Goal: Information Seeking & Learning: Learn about a topic

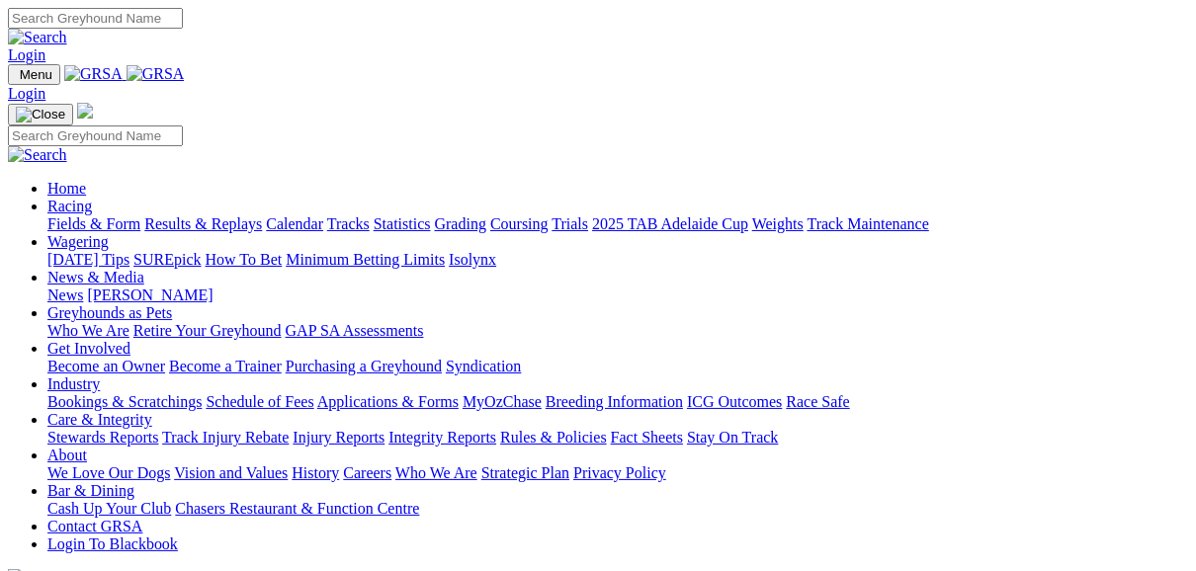
click at [93, 215] on link "Fields & Form" at bounding box center [93, 223] width 93 height 17
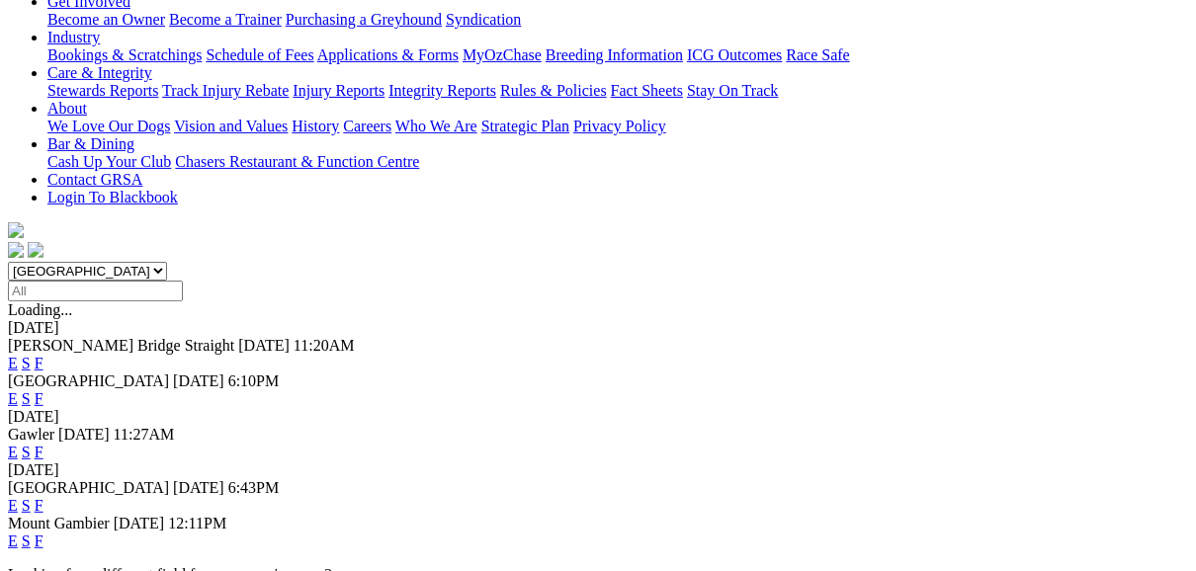
scroll to position [395, 0]
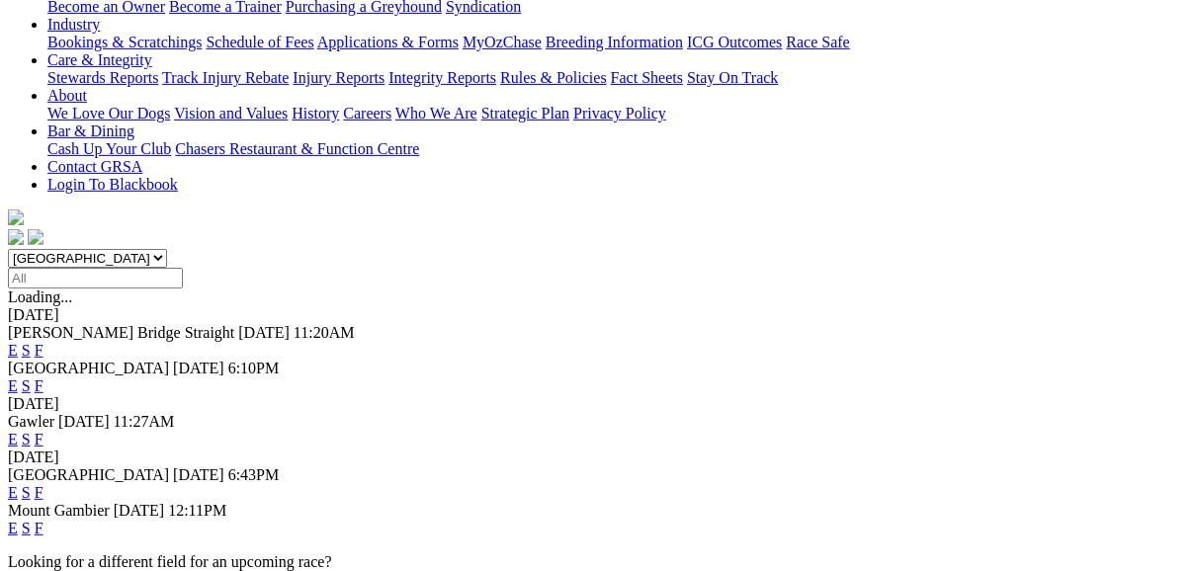
click at [43, 431] on link "F" at bounding box center [39, 439] width 9 height 17
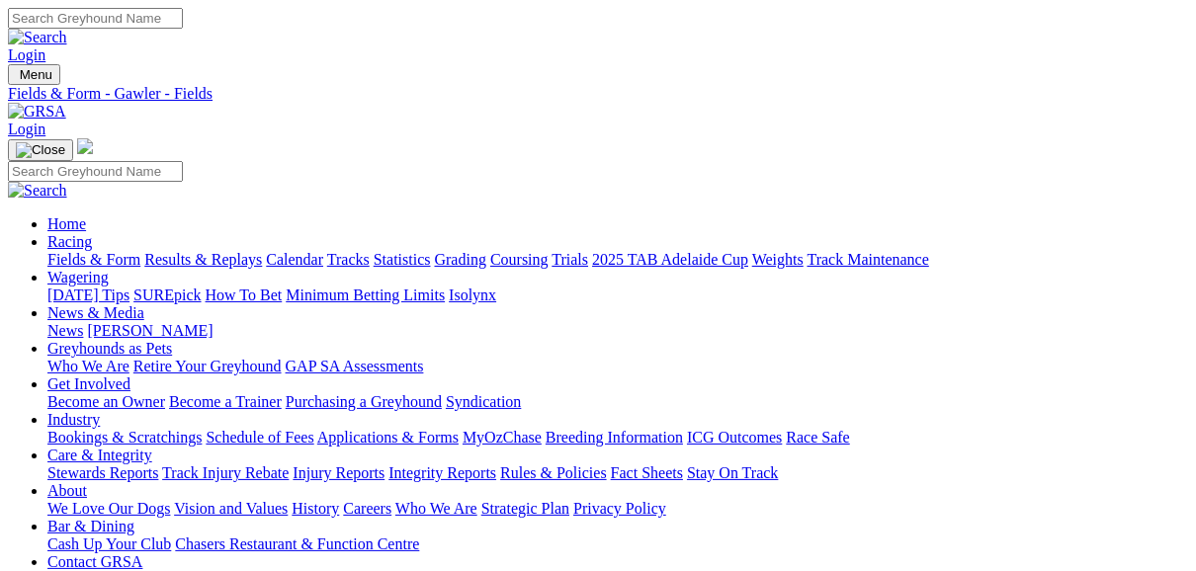
click at [83, 251] on link "Fields & Form" at bounding box center [93, 259] width 93 height 17
click at [88, 251] on link "Fields & Form" at bounding box center [93, 259] width 93 height 17
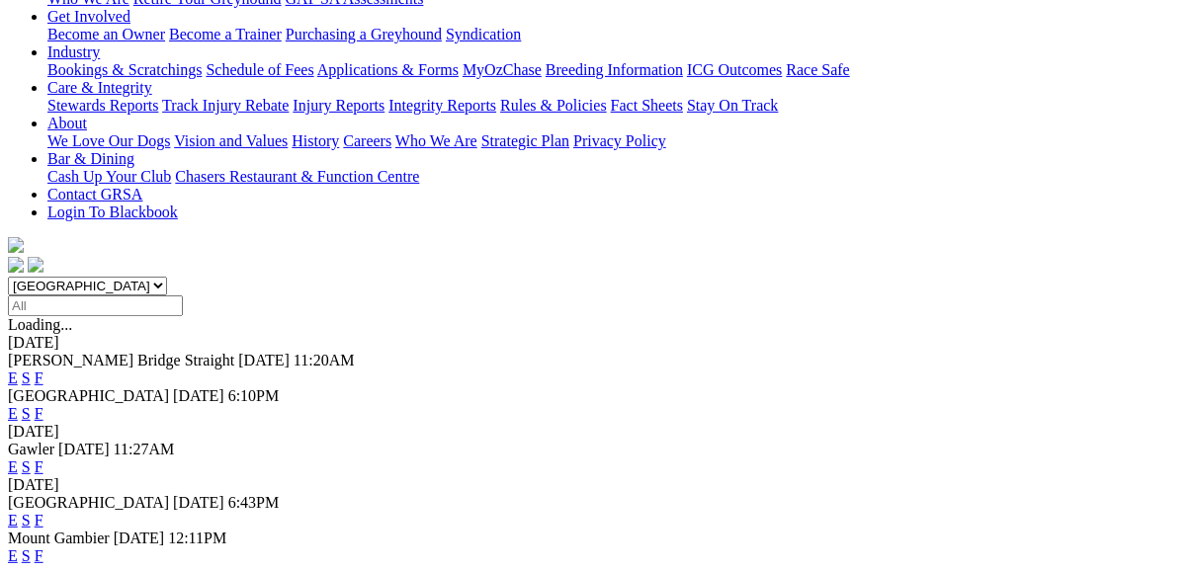
scroll to position [395, 0]
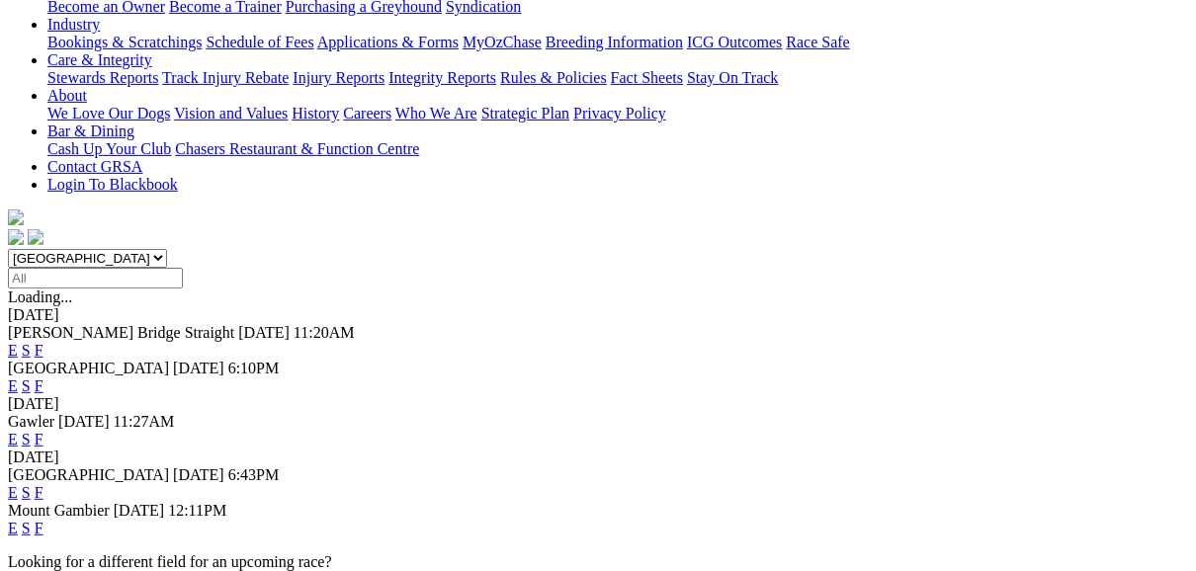
click at [43, 484] on link "F" at bounding box center [39, 492] width 9 height 17
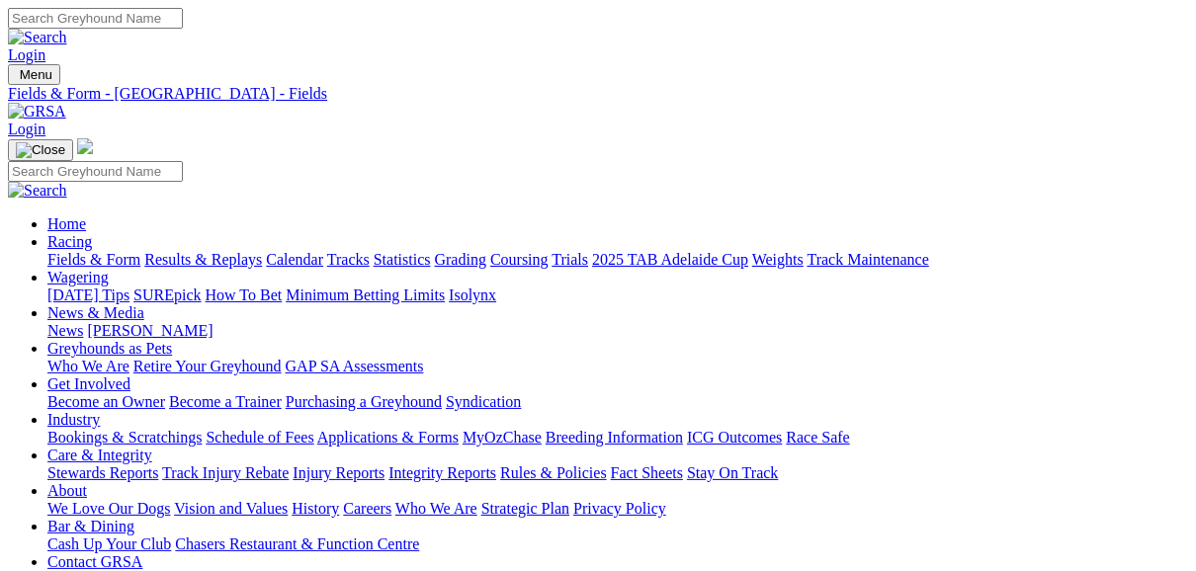
click at [88, 251] on link "Fields & Form" at bounding box center [93, 259] width 93 height 17
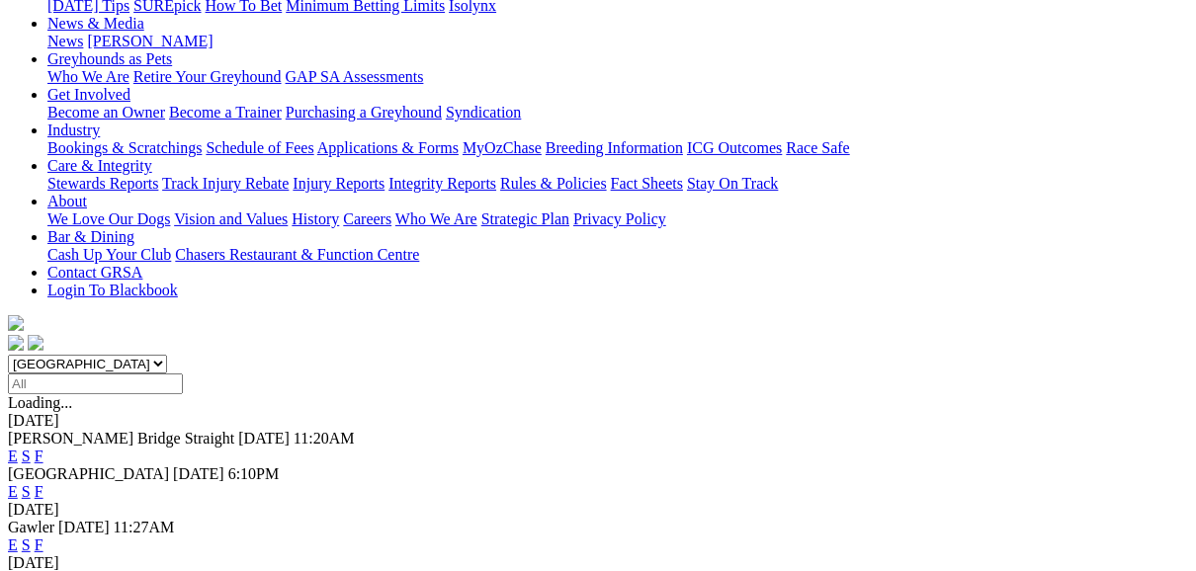
scroll to position [474, 0]
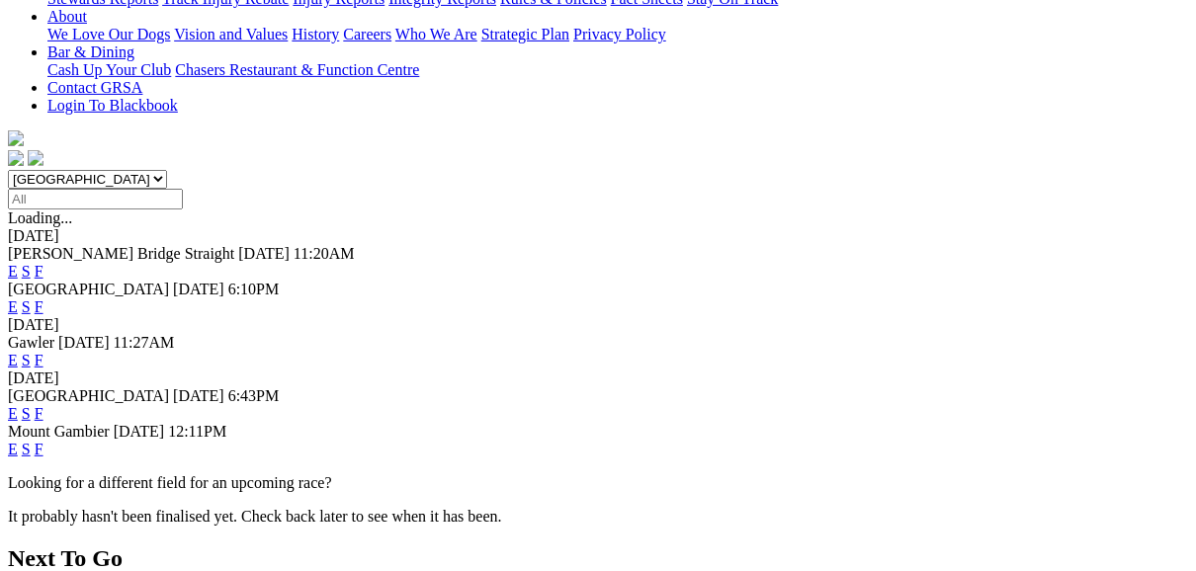
click at [43, 441] on link "F" at bounding box center [39, 449] width 9 height 17
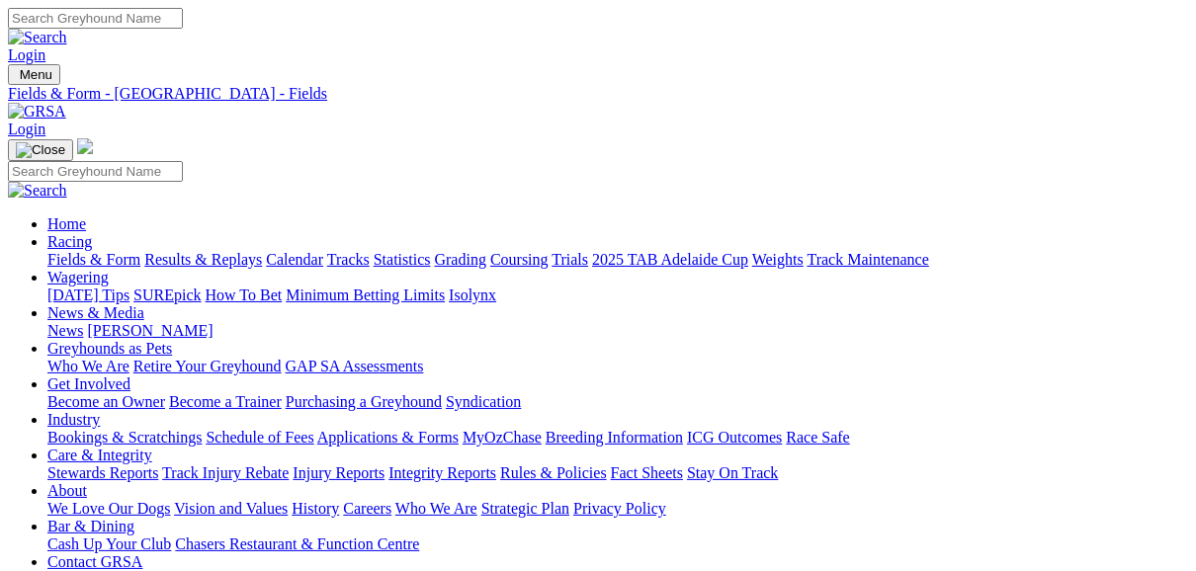
click at [63, 251] on link "Fields & Form" at bounding box center [93, 259] width 93 height 17
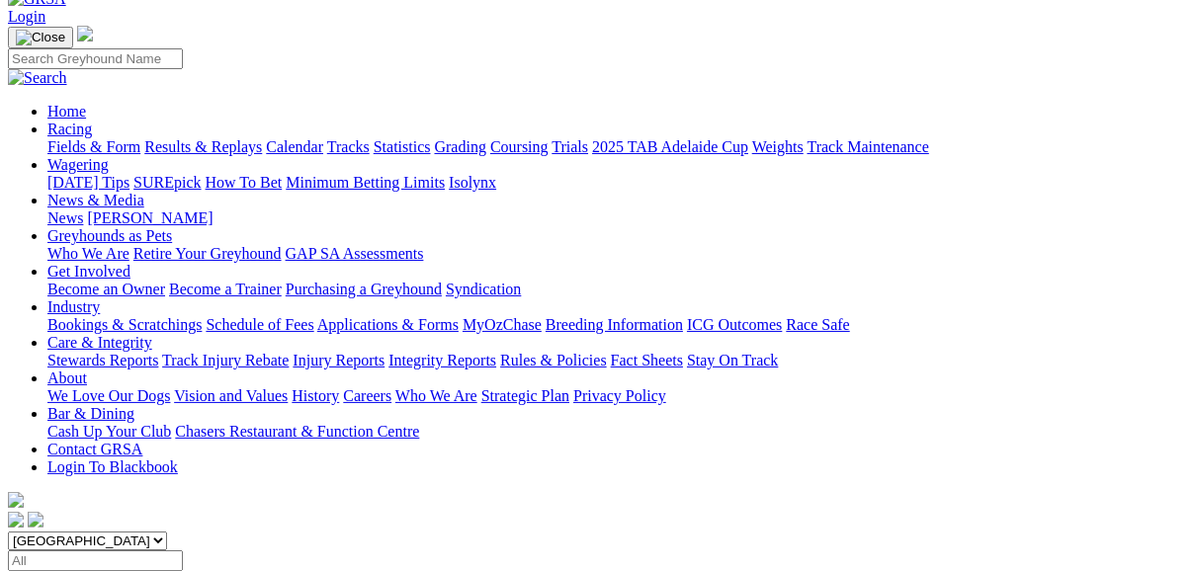
scroll to position [79, 0]
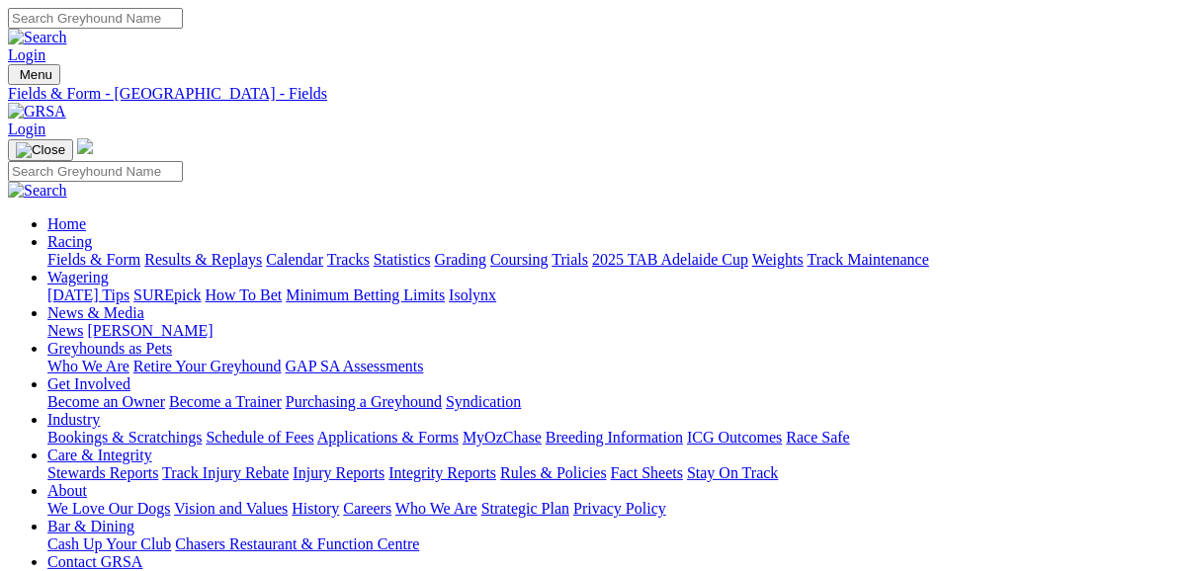
click at [109, 251] on link "Fields & Form" at bounding box center [93, 259] width 93 height 17
click at [96, 251] on link "Fields & Form" at bounding box center [93, 259] width 93 height 17
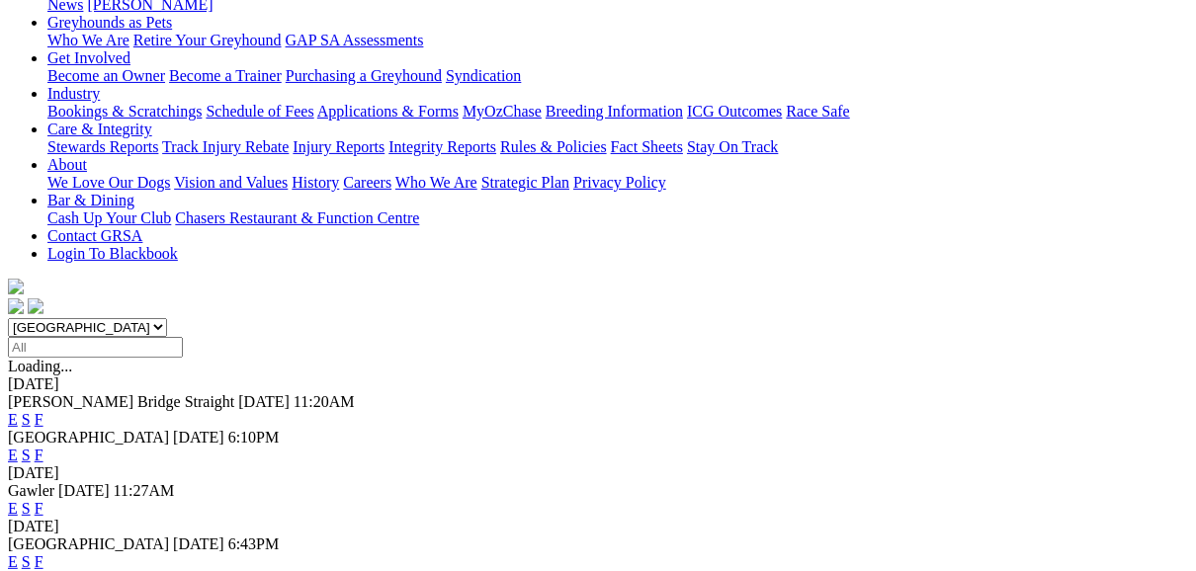
scroll to position [474, 0]
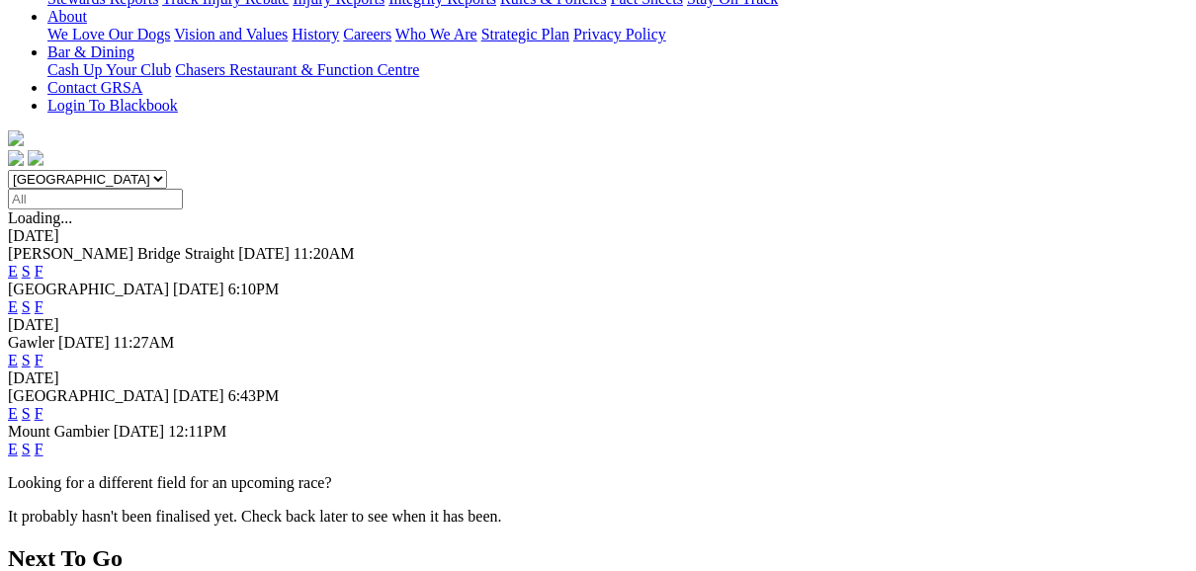
click at [43, 405] on link "F" at bounding box center [39, 413] width 9 height 17
